Goal: Task Accomplishment & Management: Use online tool/utility

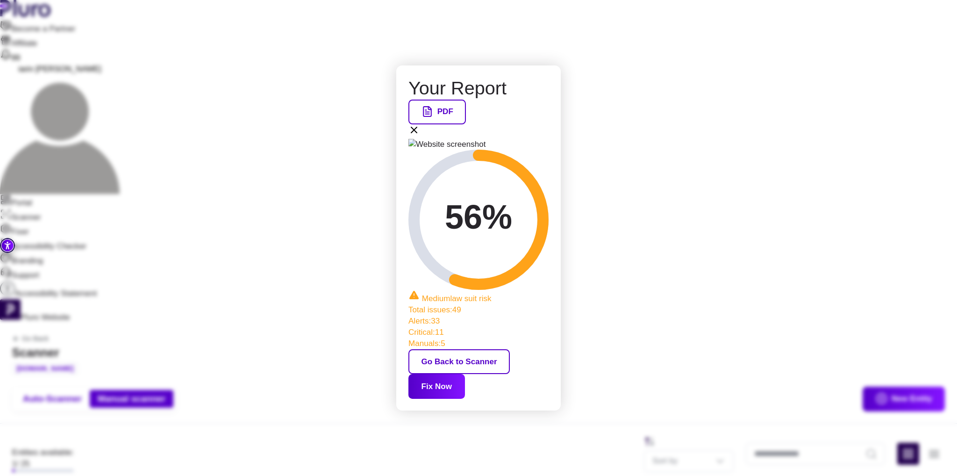
click at [465, 374] on button "Fix Now" at bounding box center [436, 386] width 57 height 25
click at [420, 127] on icon at bounding box center [413, 129] width 11 height 11
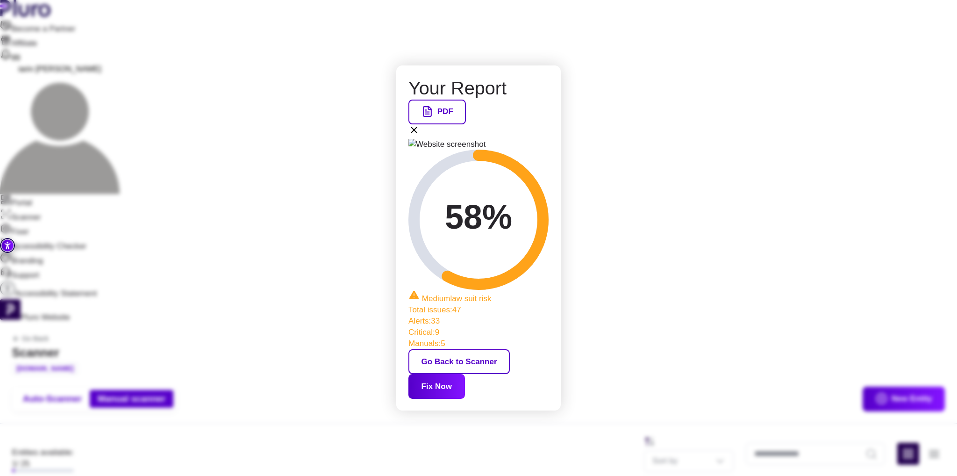
click at [465, 374] on button "Fix Now" at bounding box center [436, 386] width 57 height 25
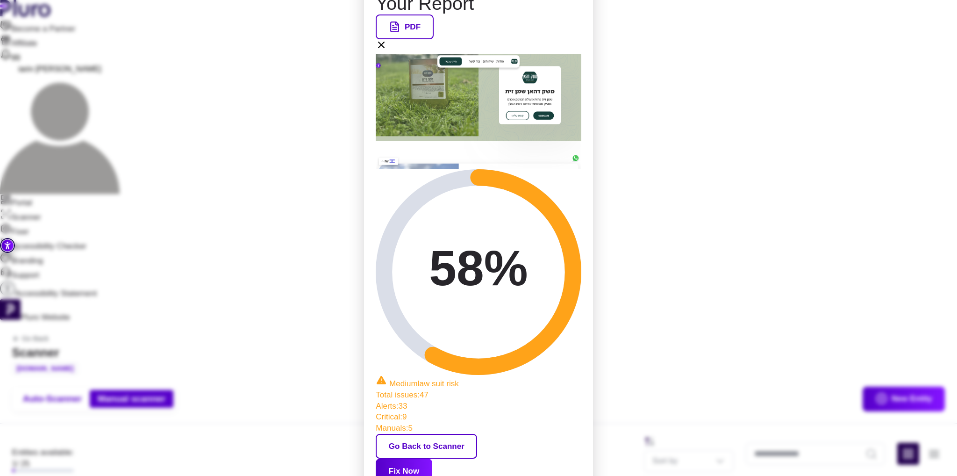
click at [445, 434] on button "Go Back to Scanner" at bounding box center [426, 446] width 101 height 25
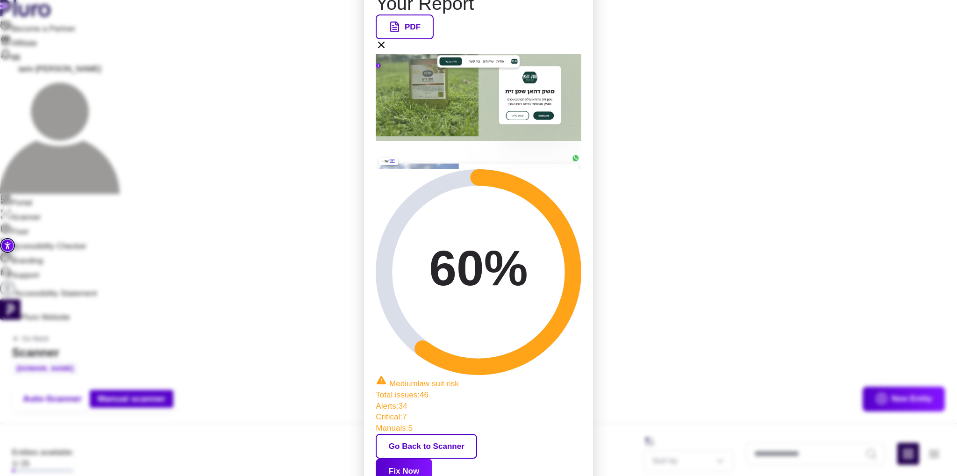
click at [432, 458] on button "Fix Now" at bounding box center [404, 470] width 57 height 25
click at [387, 50] on icon at bounding box center [381, 44] width 11 height 11
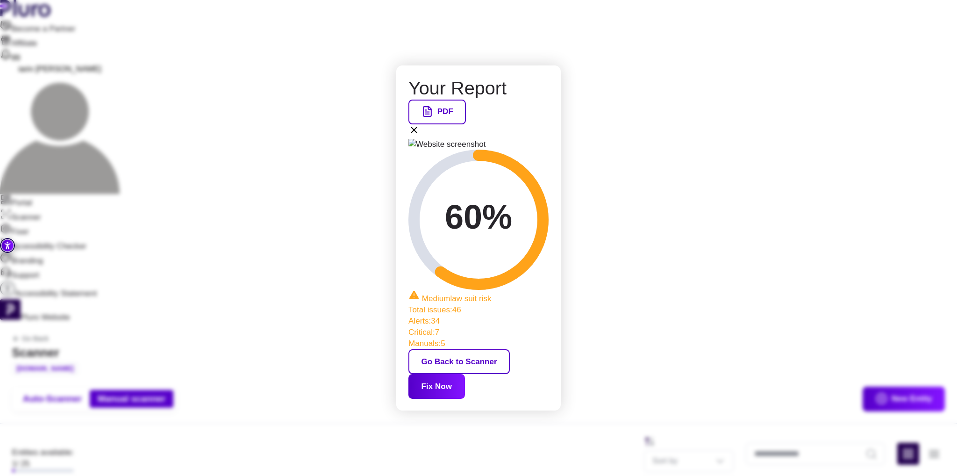
click at [465, 374] on button "Fix Now" at bounding box center [436, 386] width 57 height 25
click at [420, 127] on icon at bounding box center [413, 129] width 11 height 11
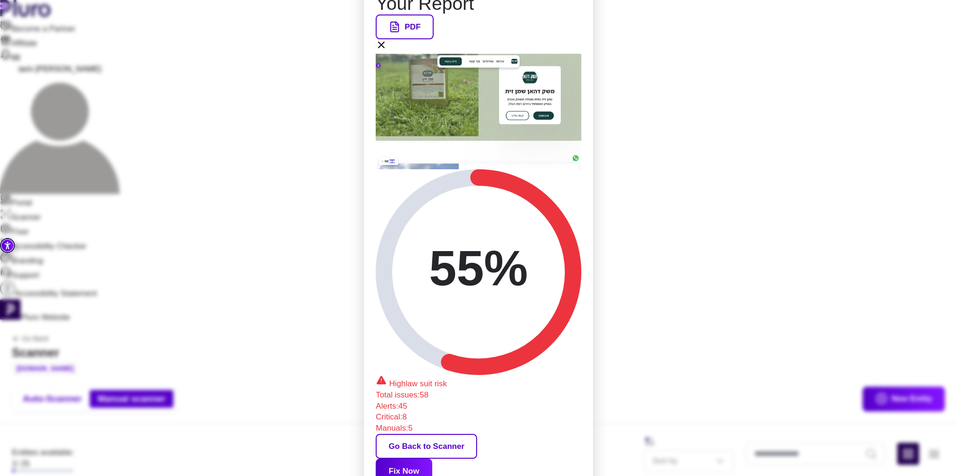
click at [387, 50] on icon at bounding box center [381, 44] width 11 height 11
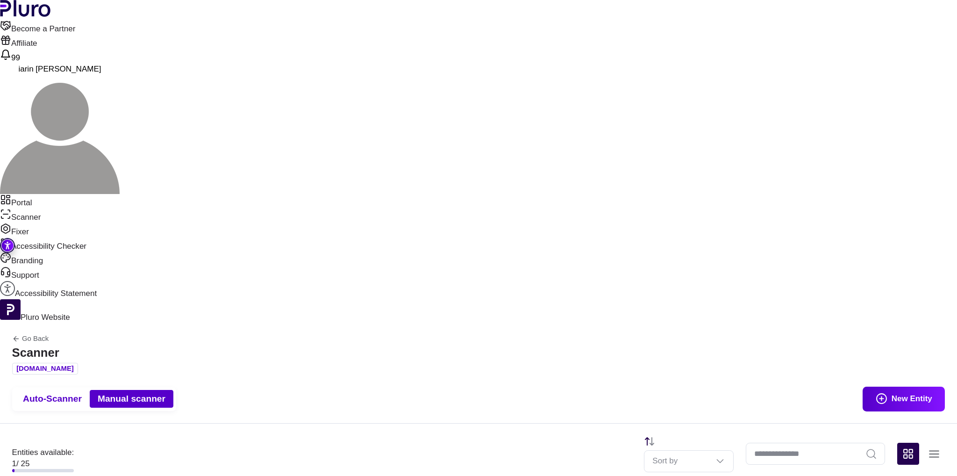
click at [366, 238] on button "Scan" at bounding box center [357, 239] width 74 height 24
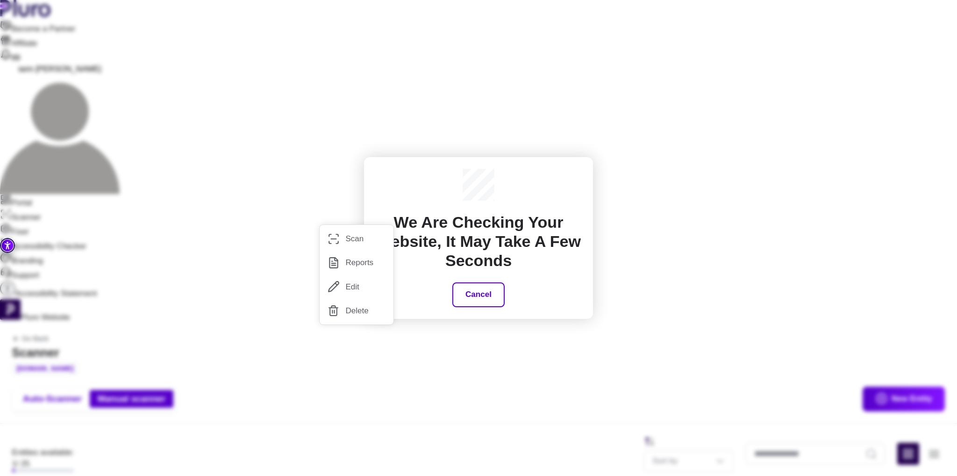
click at [478, 241] on h2 "We are checking your website, It may take a few seconds" at bounding box center [478, 241] width 205 height 57
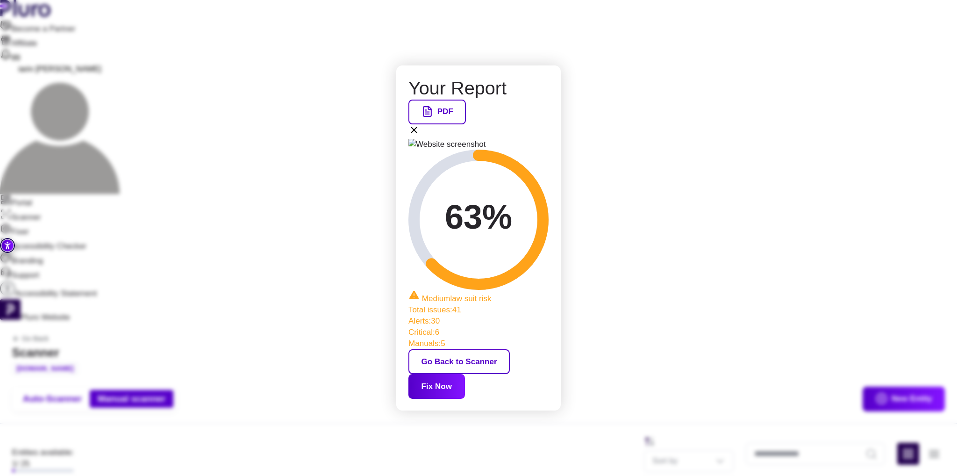
click at [465, 374] on button "Fix Now" at bounding box center [436, 386] width 57 height 25
click at [420, 129] on icon at bounding box center [413, 129] width 11 height 11
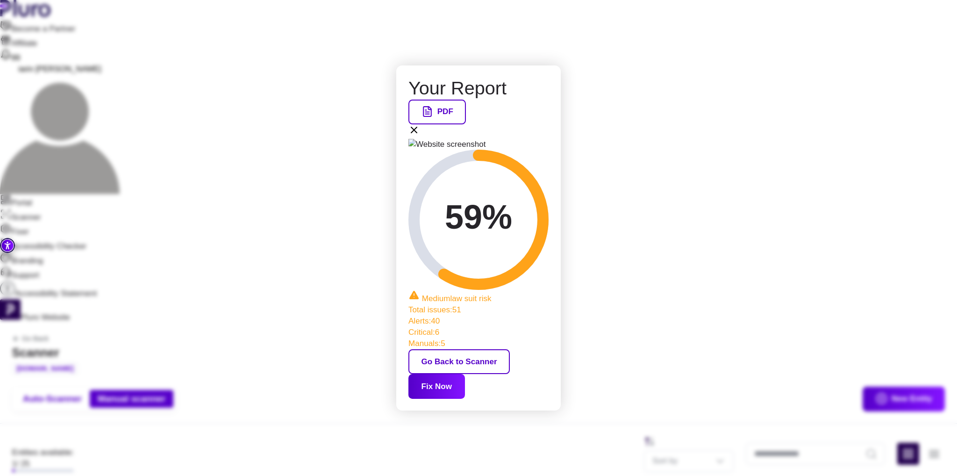
click at [465, 374] on button "Fix Now" at bounding box center [436, 386] width 57 height 25
click at [417, 127] on icon at bounding box center [414, 130] width 6 height 6
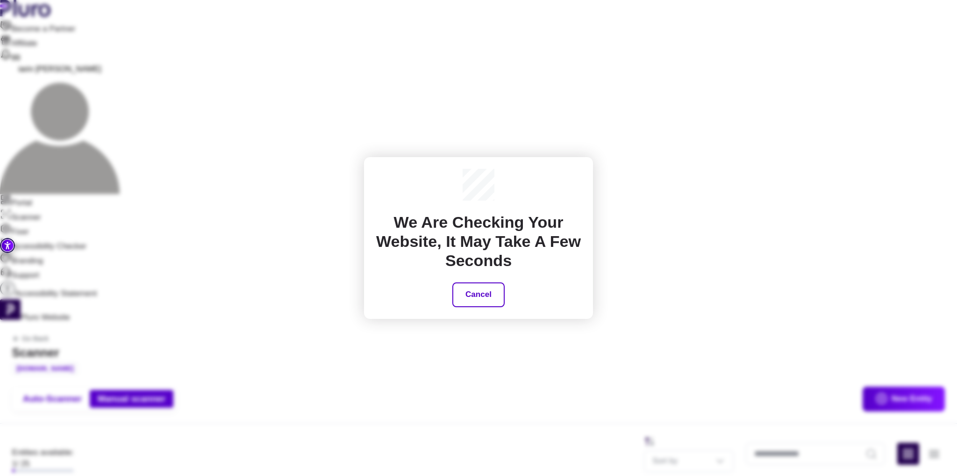
click at [146, 362] on div "We are checking your website, It may take a few seconds Cancel" at bounding box center [478, 238] width 957 height 476
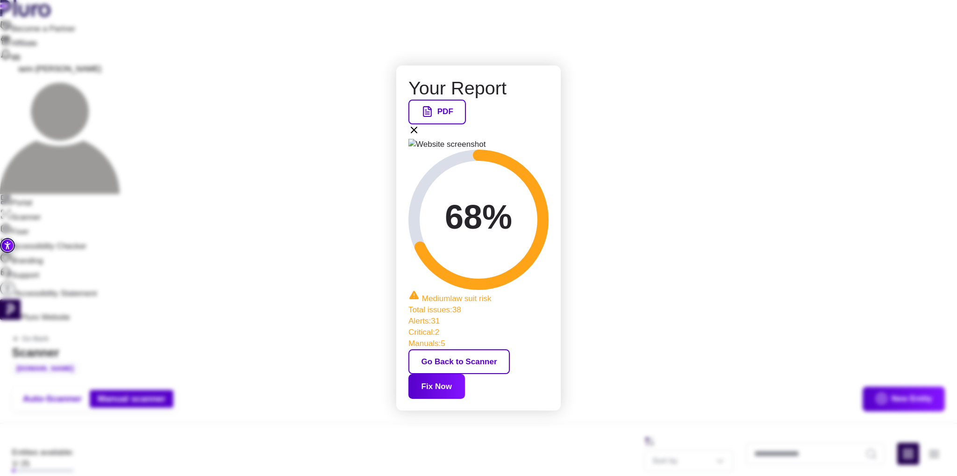
click at [465, 374] on button "Fix Now" at bounding box center [436, 386] width 57 height 25
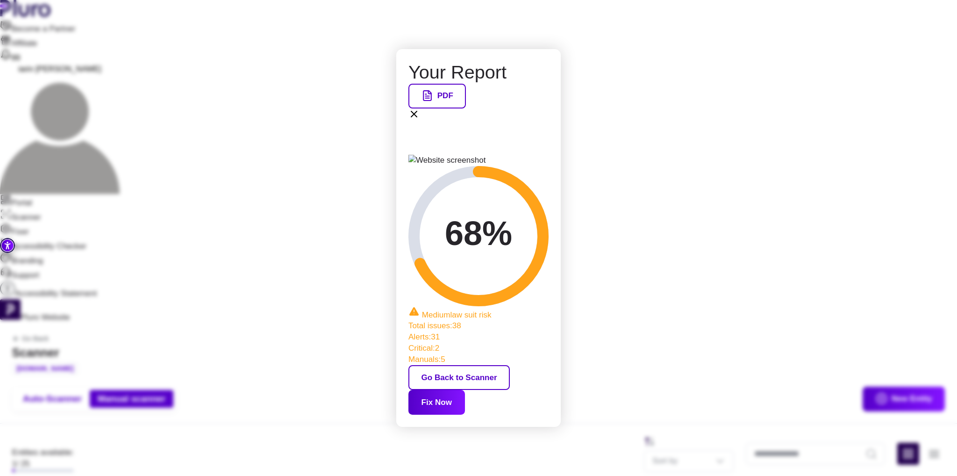
click at [420, 120] on icon at bounding box center [413, 113] width 11 height 11
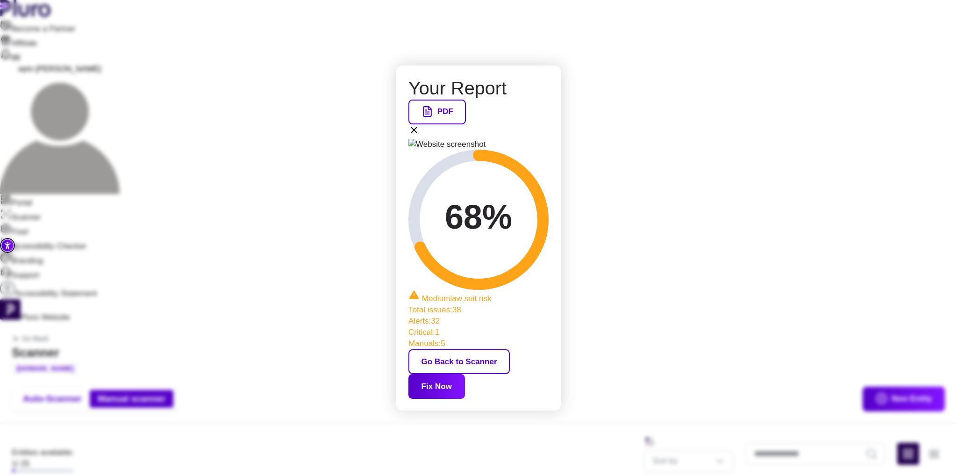
click at [465, 374] on button "Fix Now" at bounding box center [436, 386] width 57 height 25
click at [550, 70] on div "Your Report PDF 68% Medium law suit risk Total issues : 38 Alerts : 32 Critical…" at bounding box center [478, 238] width 957 height 476
click at [420, 124] on icon at bounding box center [413, 129] width 11 height 11
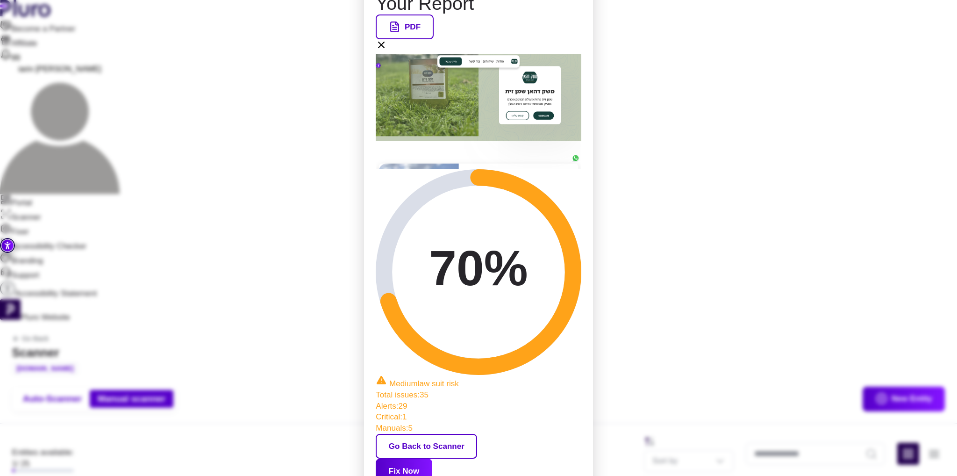
click at [432, 458] on button "Fix Now" at bounding box center [404, 470] width 57 height 25
click at [387, 50] on icon at bounding box center [381, 44] width 11 height 11
